Goal: Find specific page/section: Find specific page/section

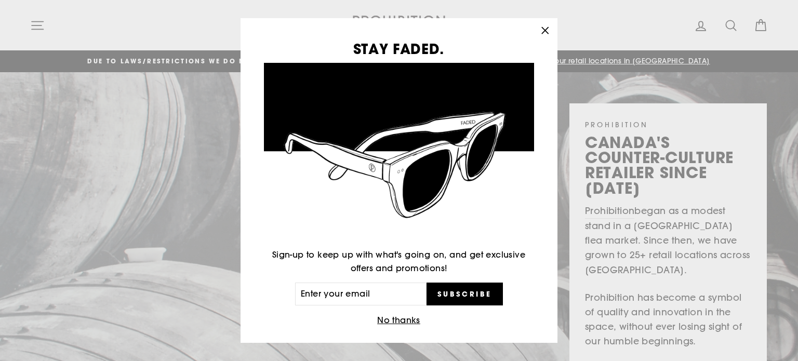
click at [548, 27] on icon "button" at bounding box center [545, 30] width 15 height 15
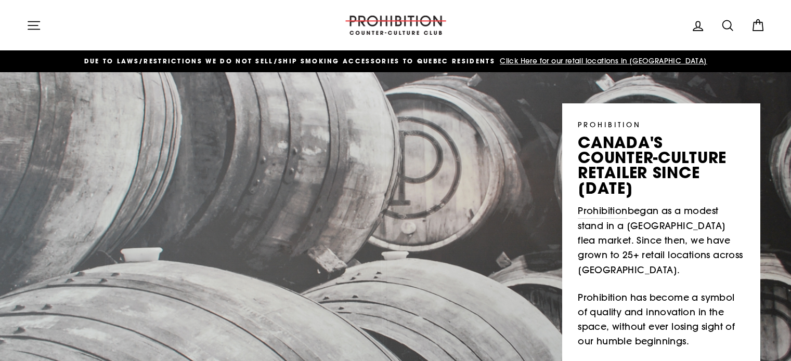
click at [338, 63] on span "DUE TO LAWS/restrictions WE DO NOT SELL/SHIP SMOKING ACCESSORIES to qUEBEC RESI…" at bounding box center [289, 61] width 411 height 9
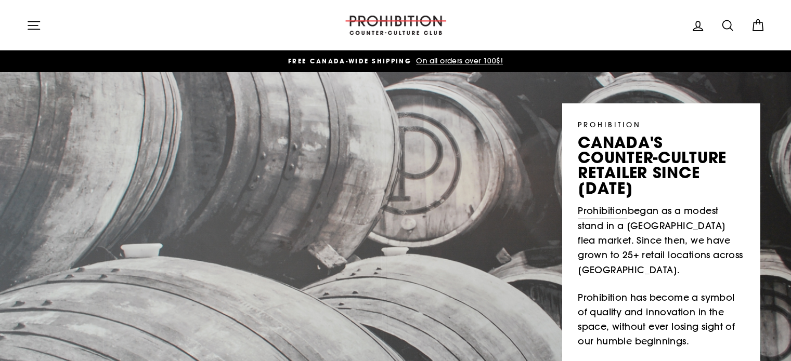
click at [35, 29] on icon "button" at bounding box center [33, 25] width 11 height 8
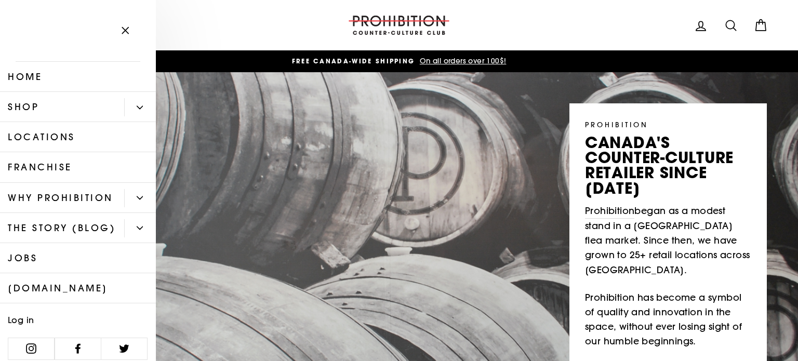
click at [126, 106] on button "Primary" at bounding box center [140, 107] width 32 height 18
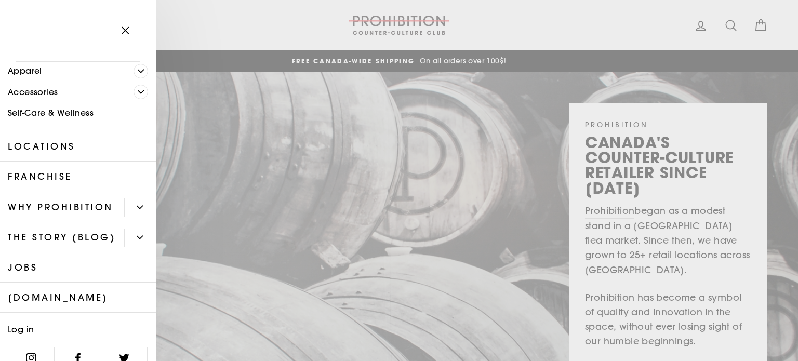
scroll to position [151, 0]
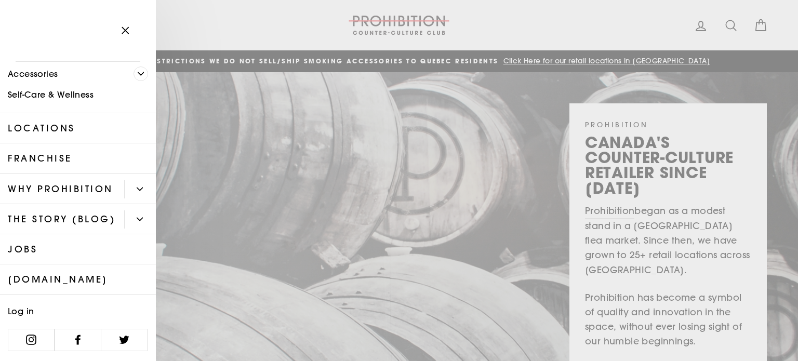
click at [124, 180] on button "Primary" at bounding box center [140, 189] width 32 height 18
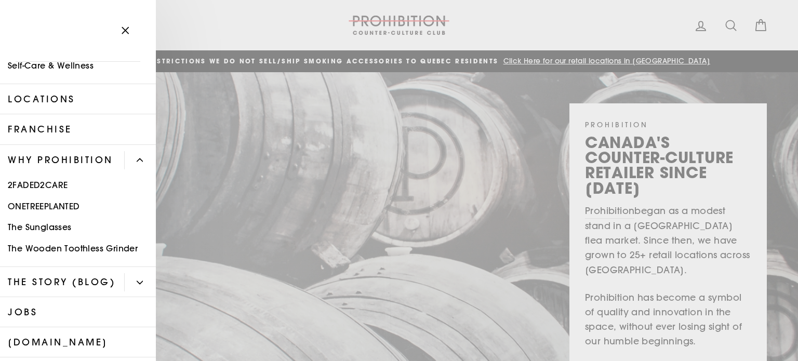
click at [125, 168] on button "Primary" at bounding box center [140, 160] width 32 height 18
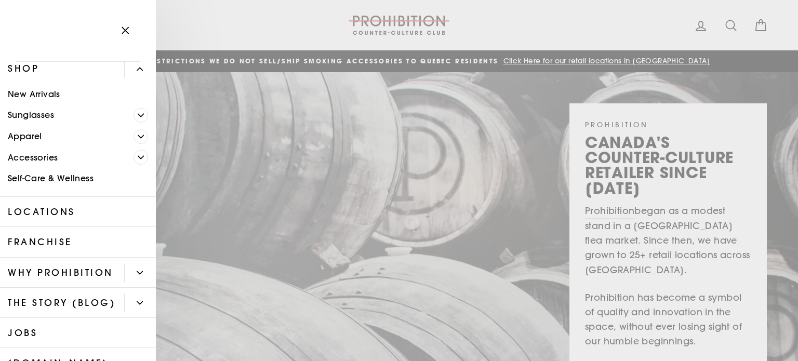
scroll to position [0, 0]
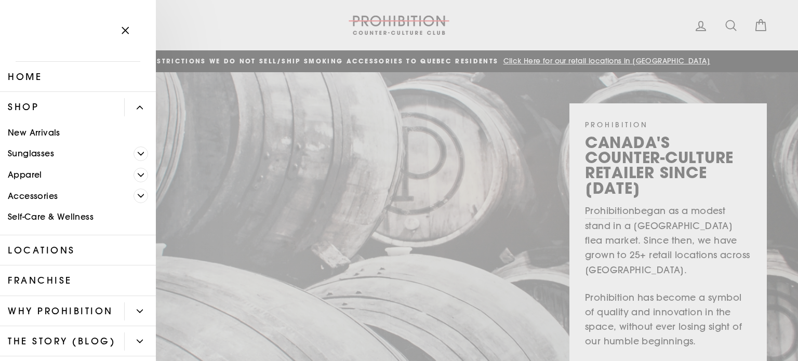
click at [138, 195] on icon "Primary" at bounding box center [141, 196] width 6 height 6
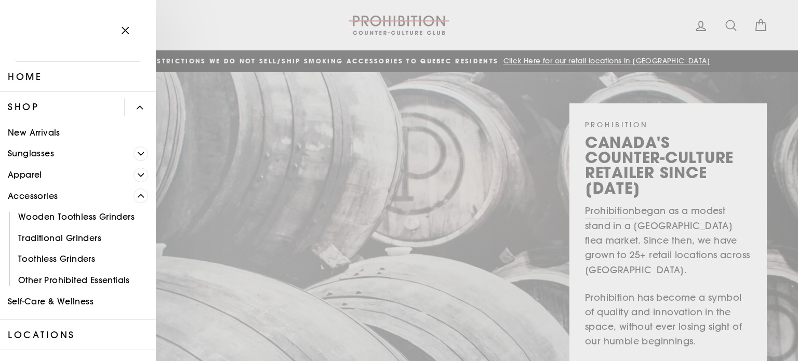
click at [138, 197] on icon "Primary" at bounding box center [141, 196] width 6 height 6
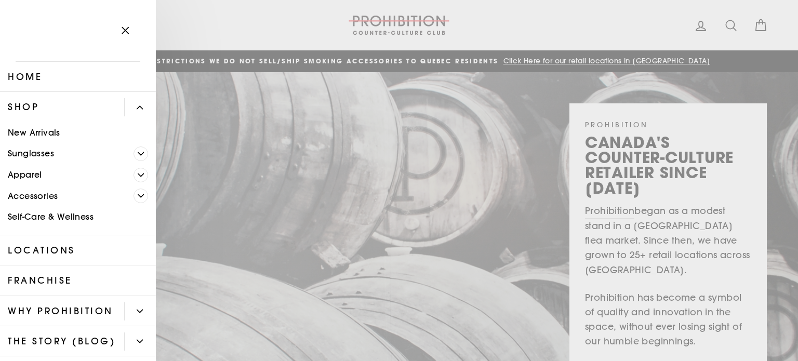
click at [134, 148] on span "Primary" at bounding box center [141, 154] width 15 height 15
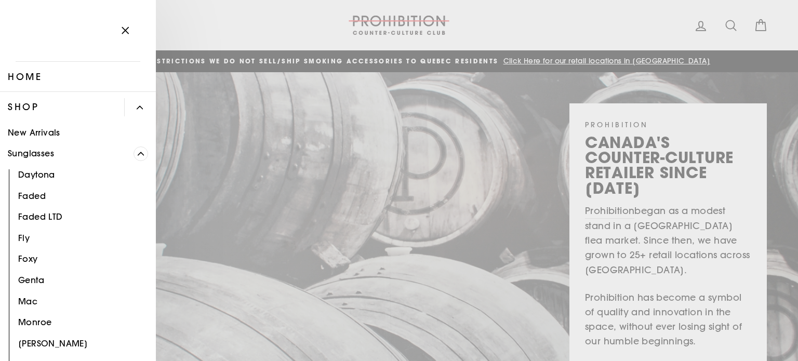
click at [138, 151] on icon "Primary" at bounding box center [141, 154] width 6 height 6
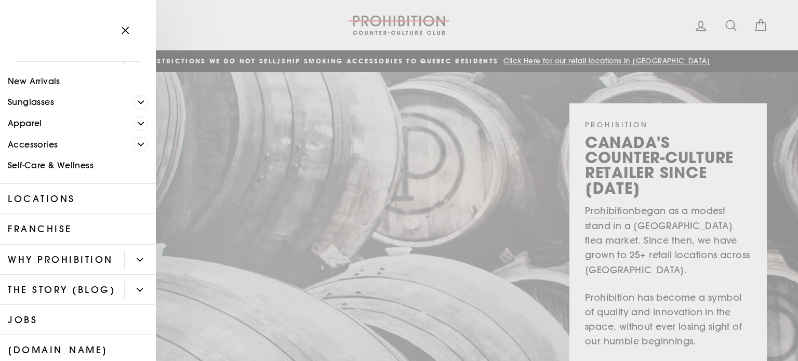
scroll to position [151, 0]
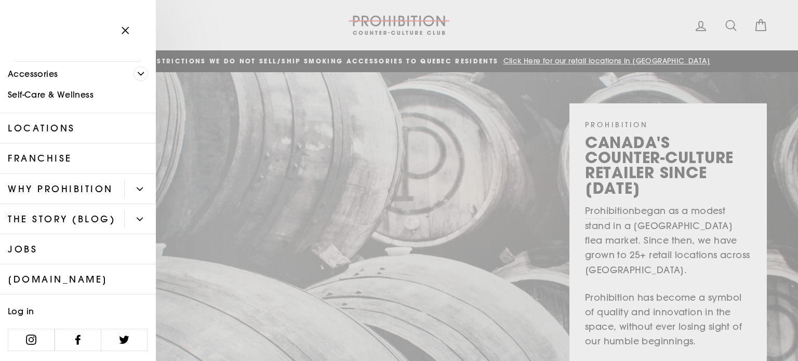
click at [26, 254] on link "Jobs" at bounding box center [78, 249] width 156 height 30
